Goal: Task Accomplishment & Management: Use online tool/utility

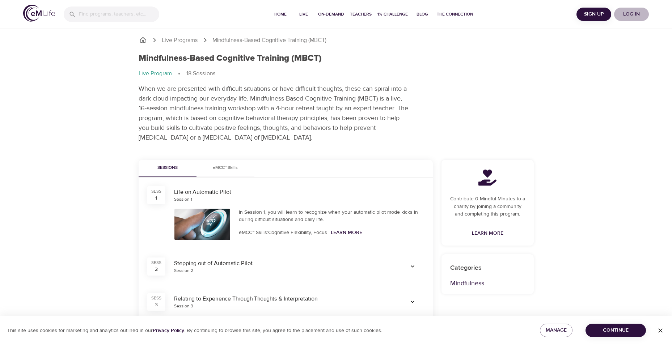
click at [632, 14] on span "Log in" at bounding box center [631, 14] width 29 height 9
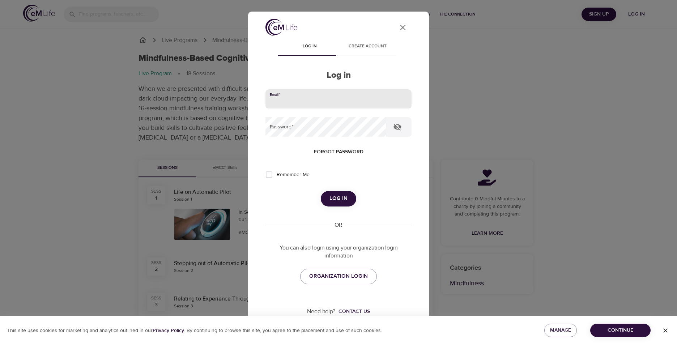
click at [372, 99] on input "email" at bounding box center [339, 99] width 146 height 20
type input "c"
type input "[PERSON_NAME][EMAIL_ADDRESS][DOMAIN_NAME]"
click at [321, 191] on button "Log in" at bounding box center [338, 198] width 35 height 15
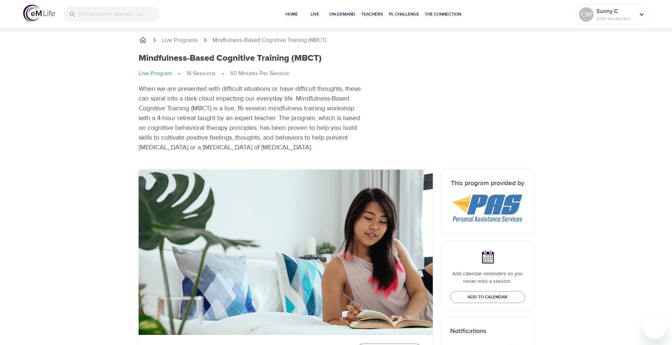
scroll to position [253, 0]
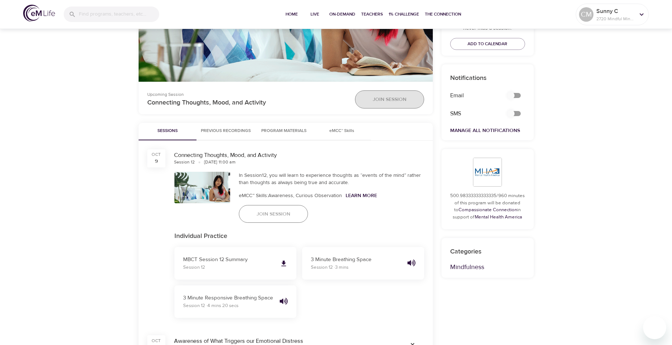
click at [376, 98] on span "Join Session" at bounding box center [390, 99] width 34 height 9
